Goal: Check status: Check status

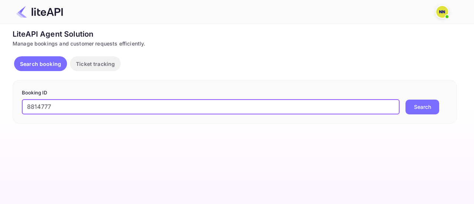
type input "8814777"
click at [413, 109] on button "Search" at bounding box center [423, 107] width 34 height 15
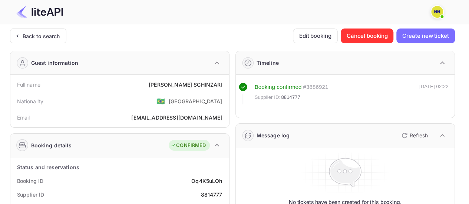
drag, startPoint x: 46, startPoint y: 34, endPoint x: 47, endPoint y: 21, distance: 12.6
click at [46, 34] on div "Back to search" at bounding box center [41, 36] width 37 height 8
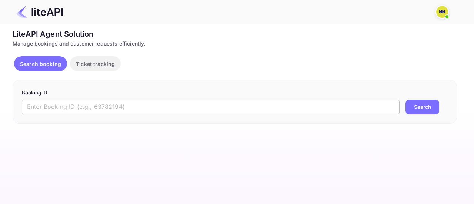
click at [139, 103] on input "text" at bounding box center [211, 107] width 378 height 15
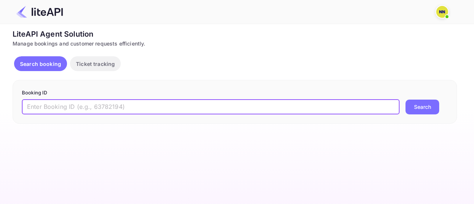
paste input "8767954"
type input "8767954"
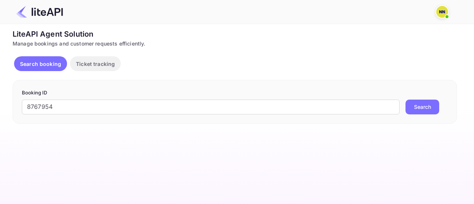
click at [425, 116] on div "Booking ID 8767954 ​ Search" at bounding box center [235, 102] width 444 height 44
click at [426, 112] on button "Search" at bounding box center [423, 107] width 34 height 15
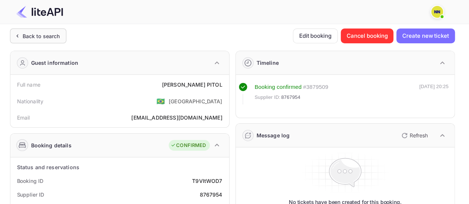
click at [47, 34] on div "Back to search" at bounding box center [41, 36] width 37 height 8
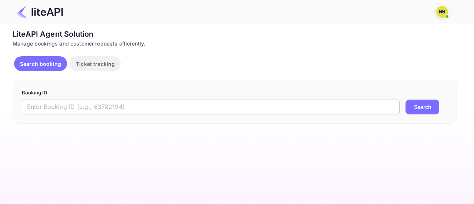
click at [153, 108] on input "text" at bounding box center [211, 107] width 378 height 15
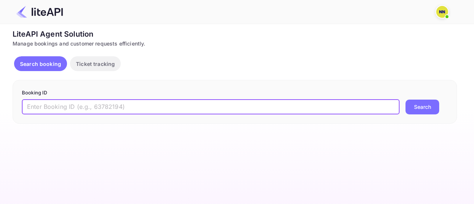
paste input "8598963"
type input "8598963"
click at [415, 108] on button "Search" at bounding box center [423, 107] width 34 height 15
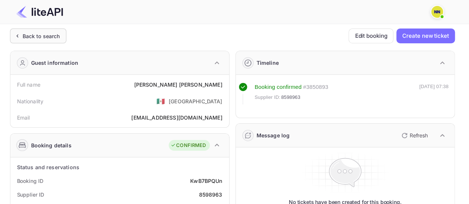
click at [39, 39] on div "Back to search" at bounding box center [41, 36] width 37 height 8
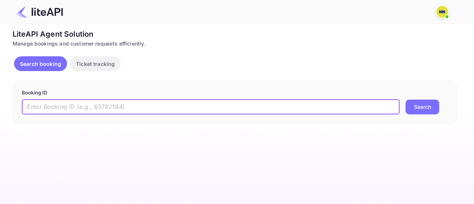
click at [171, 104] on input "text" at bounding box center [211, 107] width 378 height 15
paste input "8839877"
type input "8839877"
click at [422, 109] on button "Search" at bounding box center [423, 107] width 34 height 15
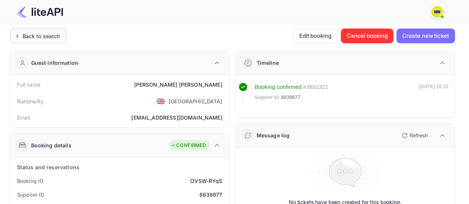
click at [47, 35] on div "Back to search" at bounding box center [41, 36] width 37 height 8
